Goal: Task Accomplishment & Management: Manage account settings

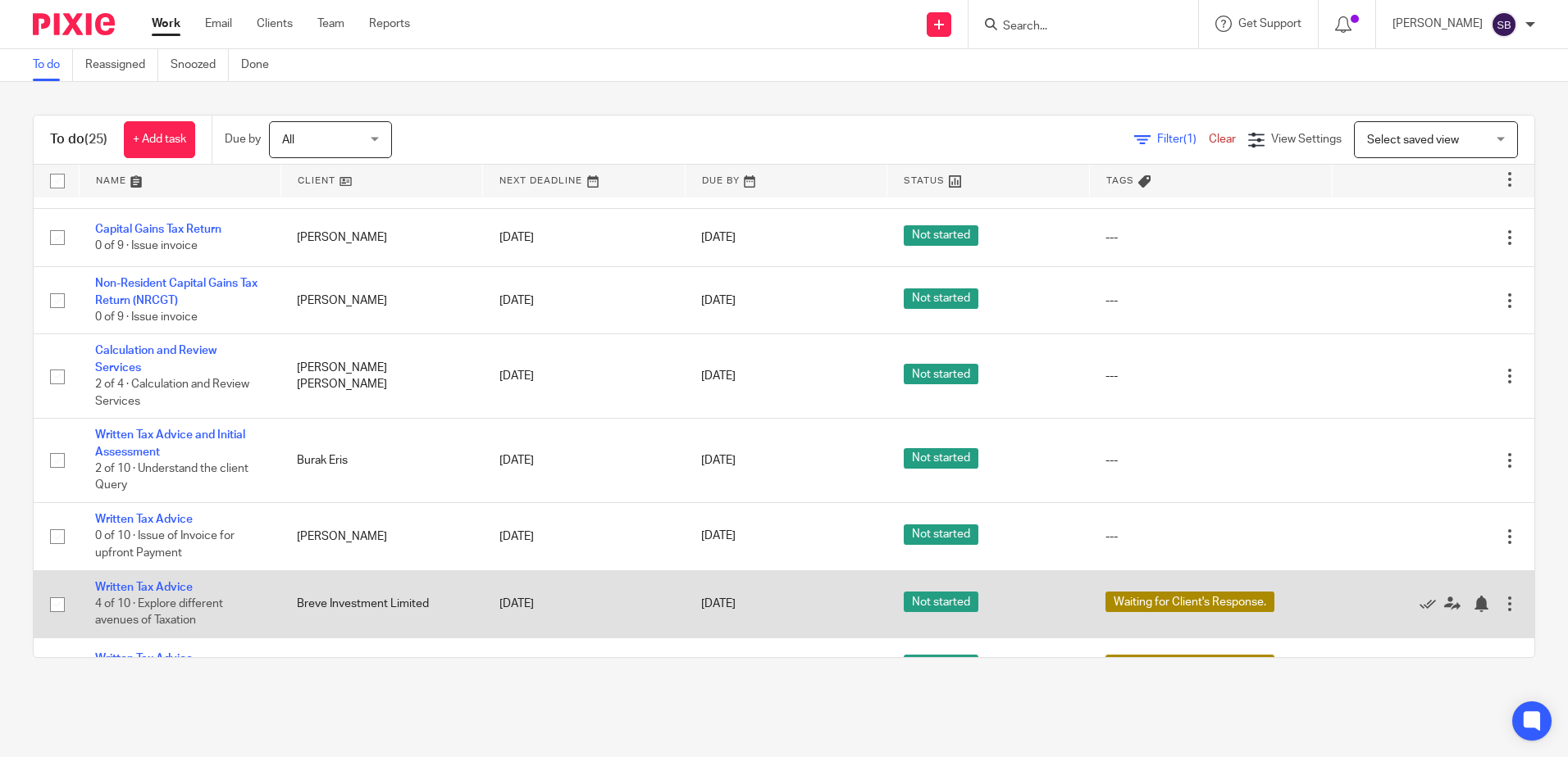
scroll to position [328, 0]
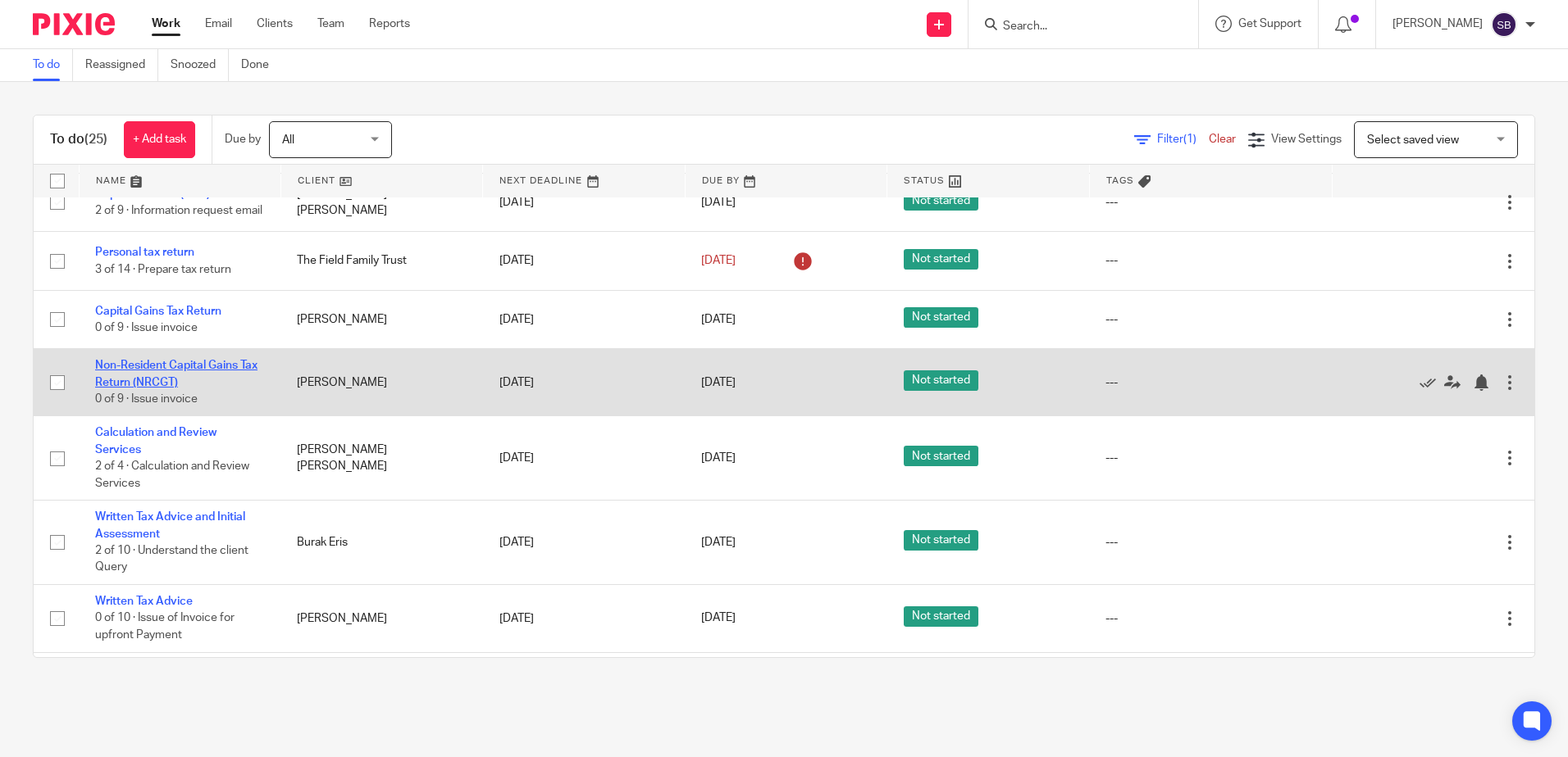
click at [142, 380] on link "Non-Resident Capital Gains Tax Return (NRCGT)" at bounding box center [176, 374] width 162 height 27
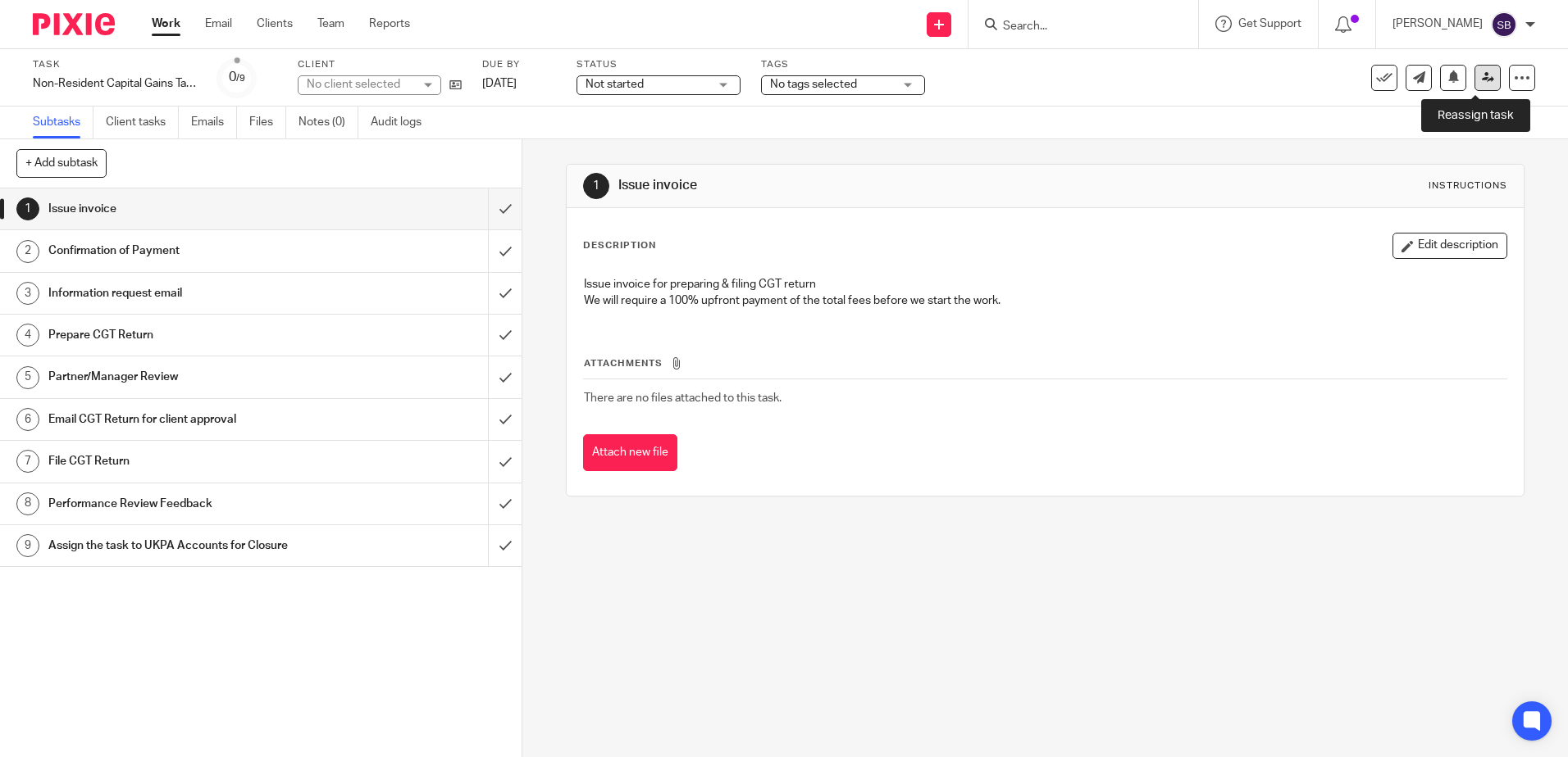
click at [1483, 81] on icon at bounding box center [1488, 78] width 13 height 13
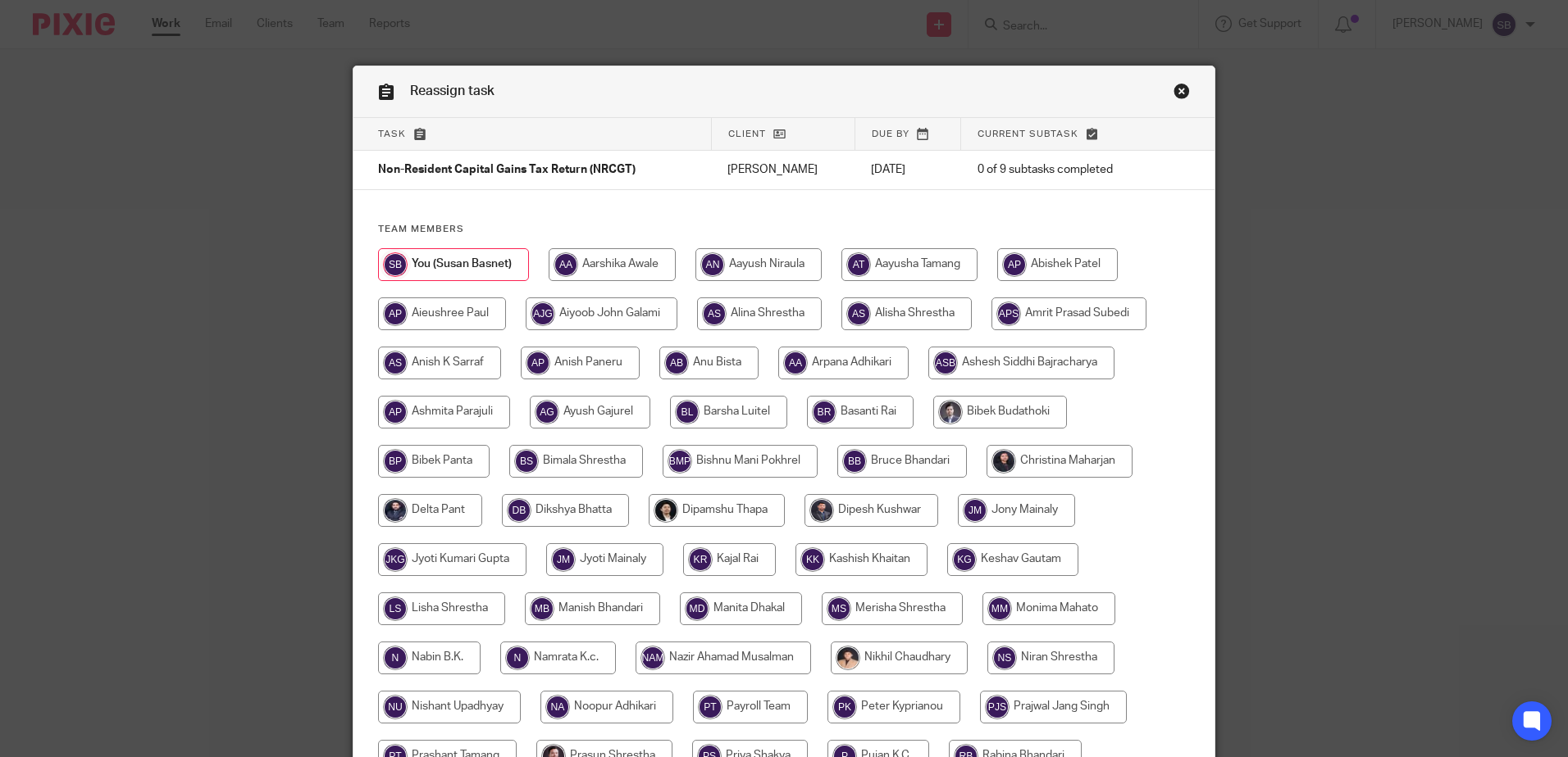
scroll to position [409, 0]
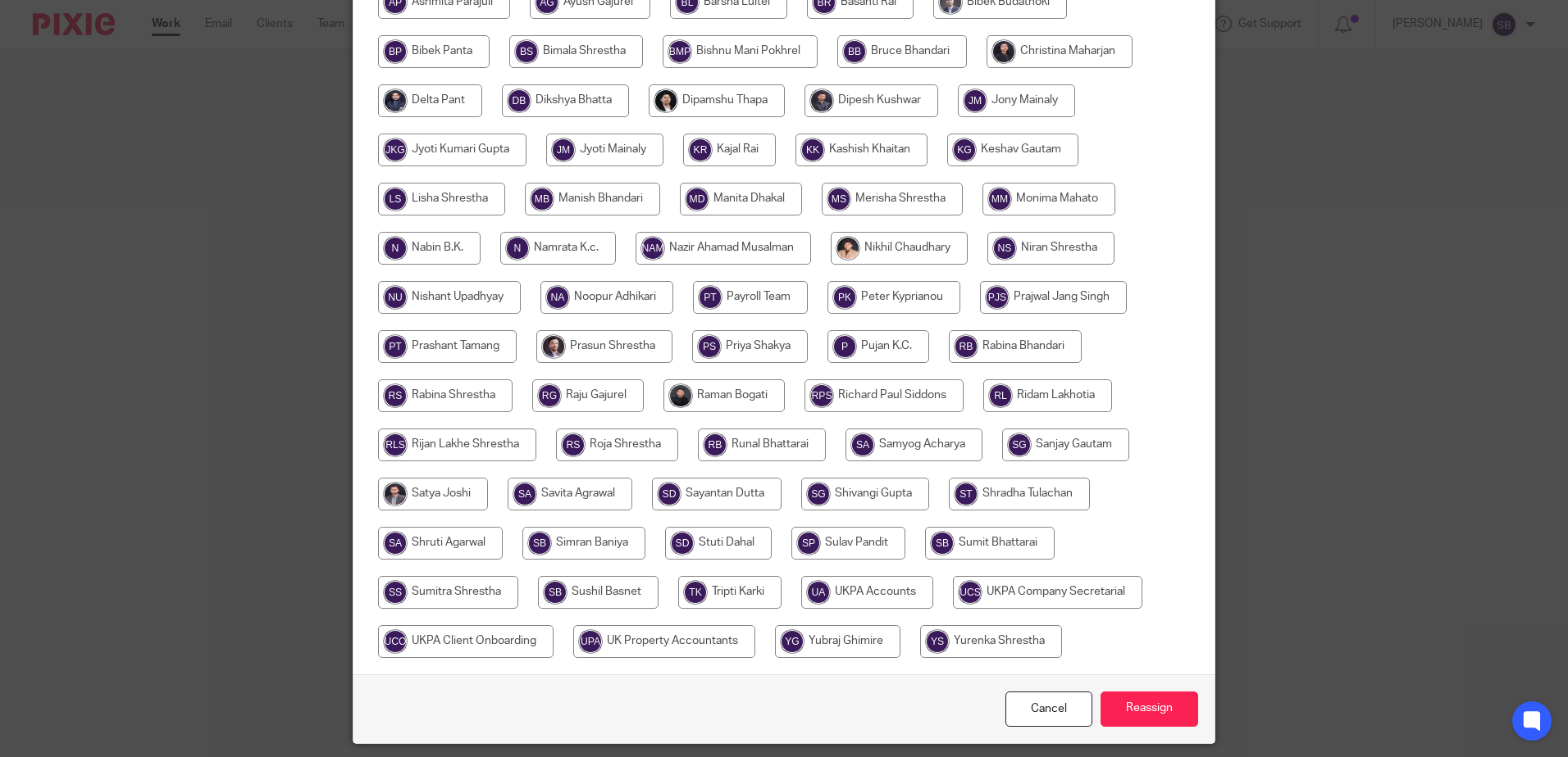
click at [832, 579] on input "radio" at bounding box center [868, 592] width 132 height 32
radio input "true"
click at [997, 548] on input "radio" at bounding box center [990, 543] width 130 height 32
radio input "true"
click at [540, 587] on input "radio" at bounding box center [598, 592] width 121 height 32
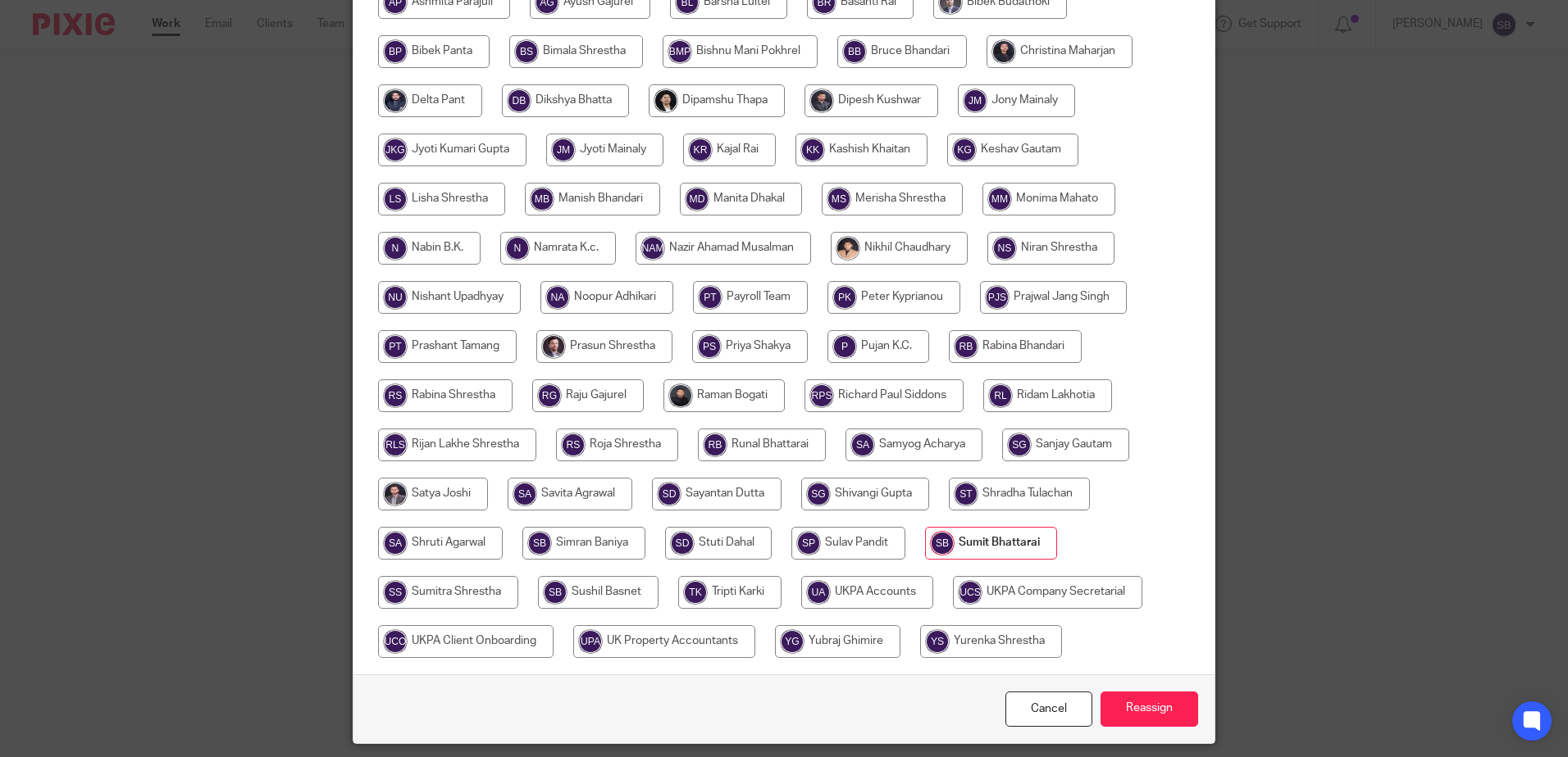
radio input "true"
click at [723, 587] on input "radio" at bounding box center [730, 592] width 103 height 32
radio input "true"
click at [692, 536] on input "radio" at bounding box center [718, 543] width 107 height 32
radio input "true"
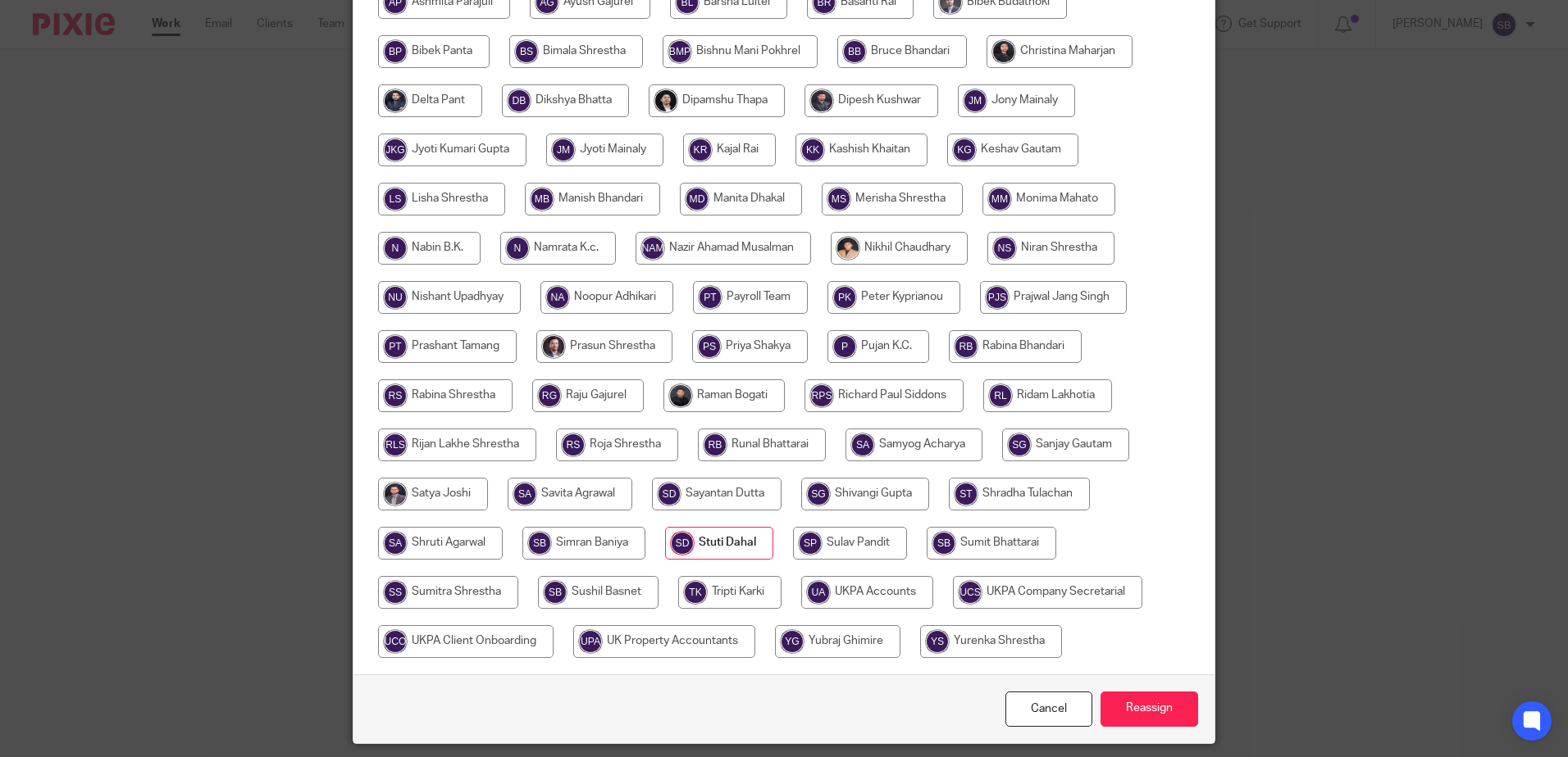
drag, startPoint x: 451, startPoint y: 543, endPoint x: 689, endPoint y: 469, distance: 249.2
click at [452, 541] on input "radio" at bounding box center [440, 543] width 125 height 32
radio input "true"
click at [783, 435] on input "radio" at bounding box center [762, 445] width 128 height 32
radio input "true"
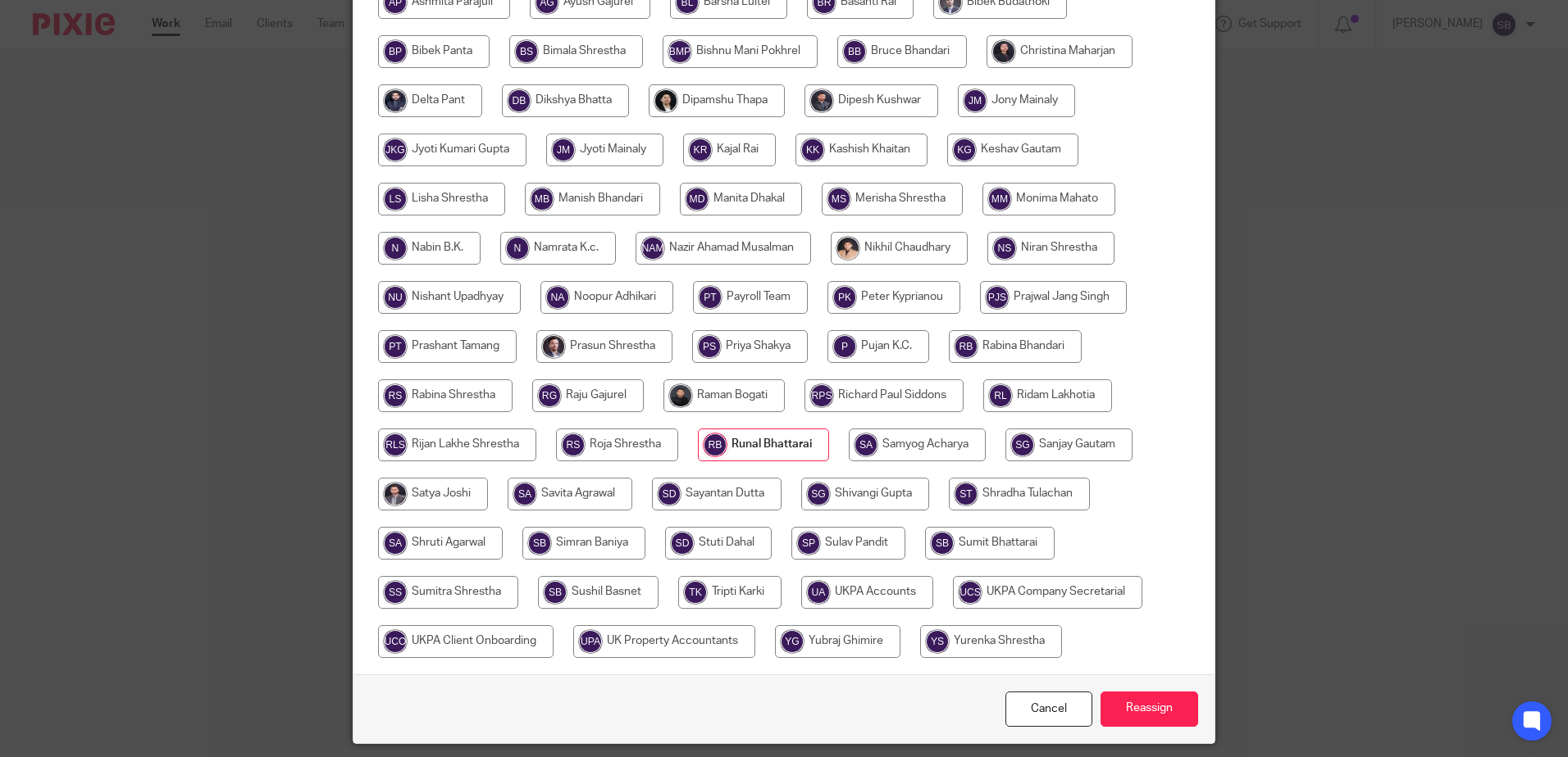
click at [1047, 439] on input "radio" at bounding box center [1069, 445] width 127 height 32
radio input "true"
click at [1030, 343] on input "radio" at bounding box center [1015, 346] width 133 height 32
radio input "true"
click at [456, 408] on input "radio" at bounding box center [445, 396] width 135 height 32
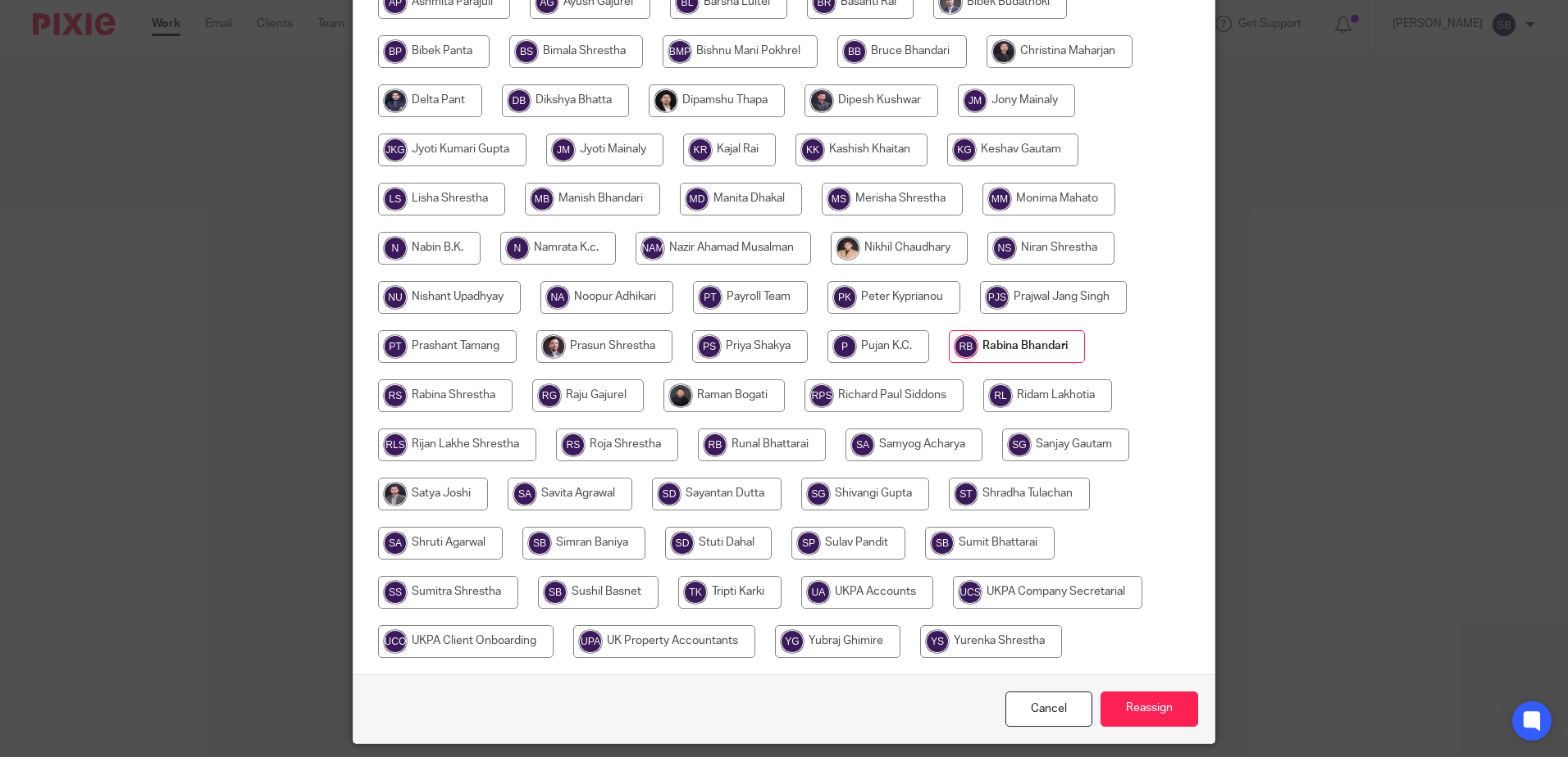
radio input "true"
click at [1142, 715] on input "Reassign" at bounding box center [1148, 710] width 97 height 35
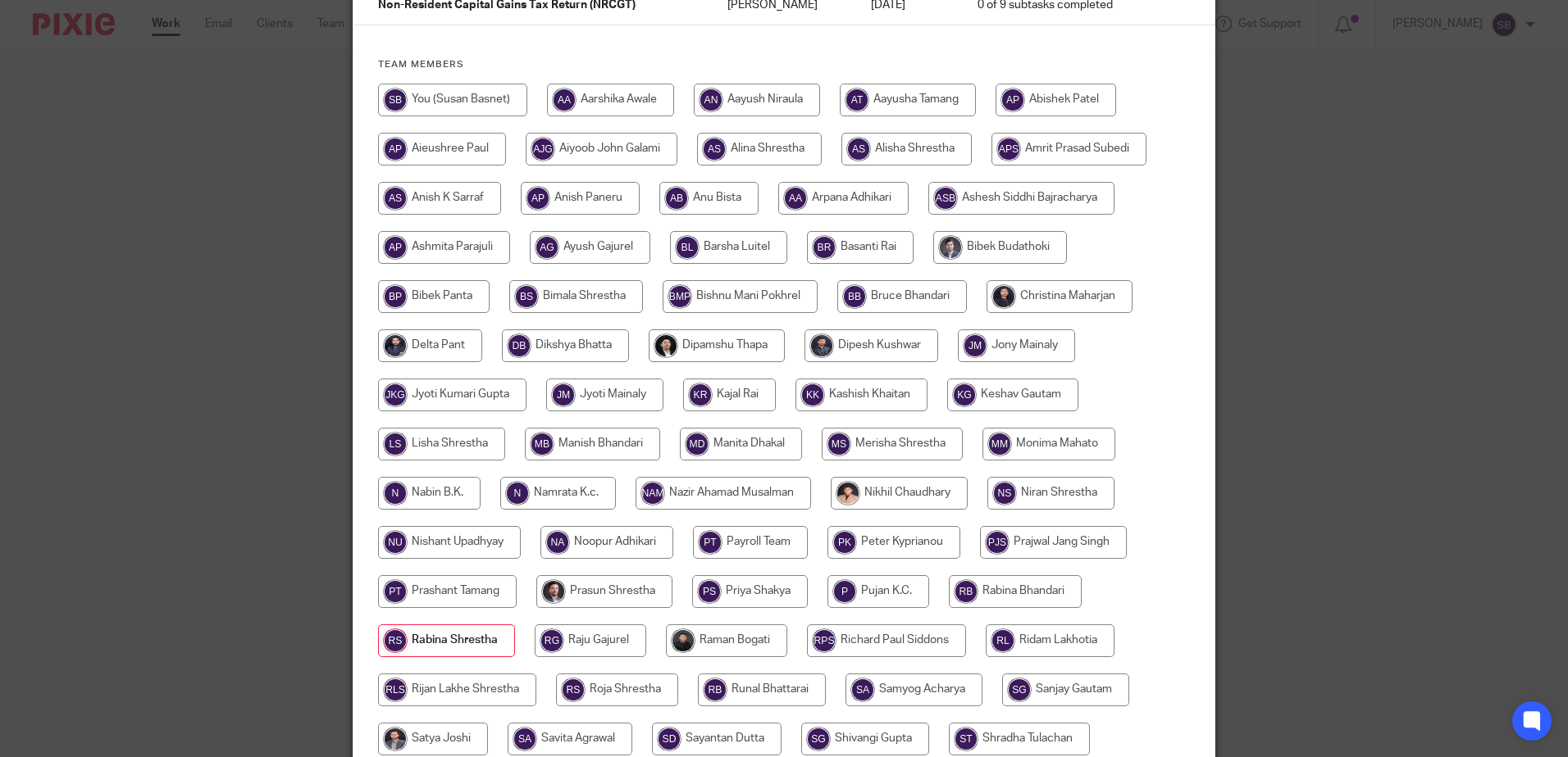
scroll to position [164, 0]
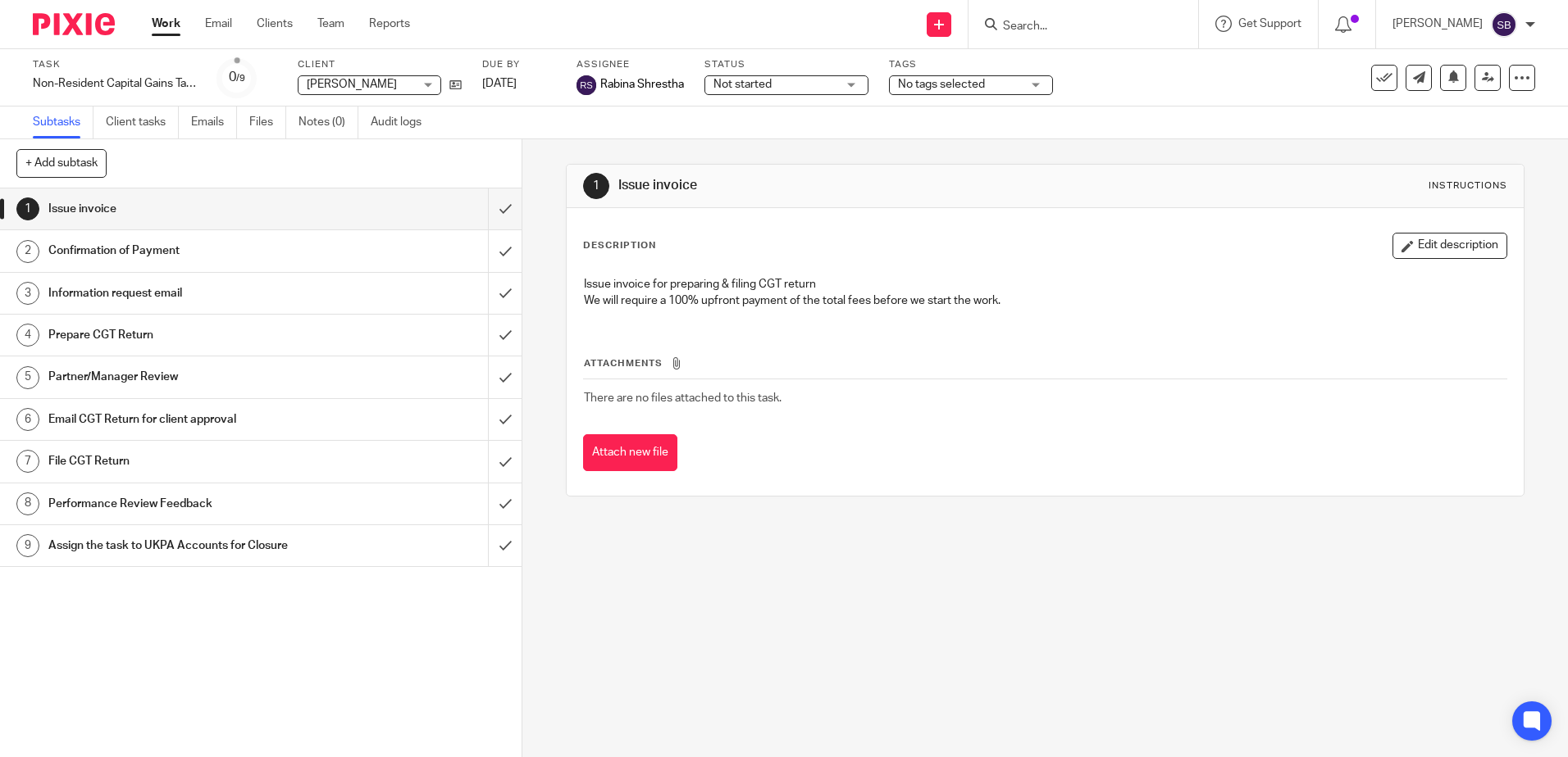
click at [47, 13] on img at bounding box center [73, 24] width 82 height 23
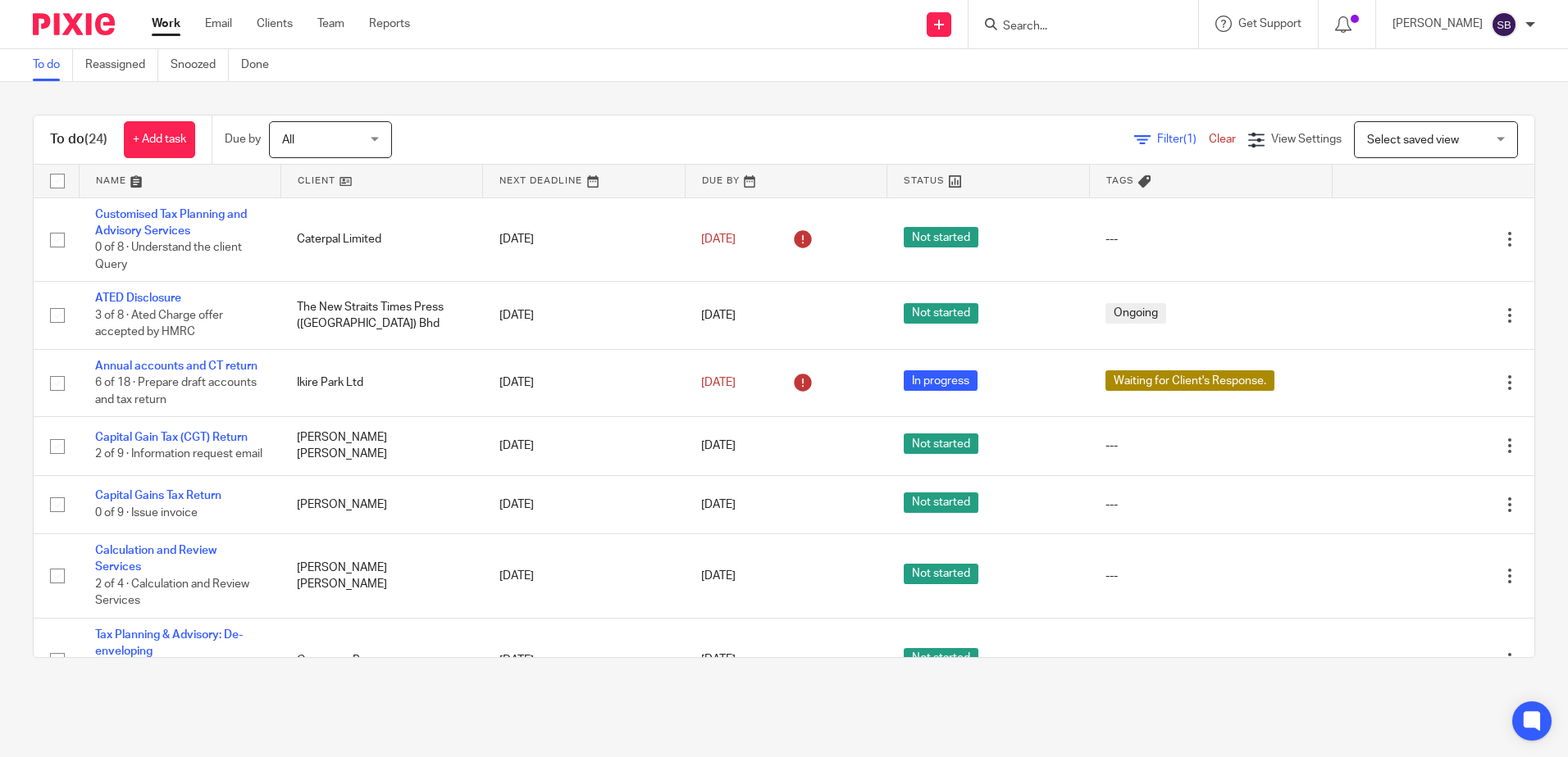
click at [842, 125] on div "Filter (1) Clear View Settings View Settings (1) Filters Clear Save Manage save…" at bounding box center [978, 140] width 1114 height 37
